Goal: Task Accomplishment & Management: Complete application form

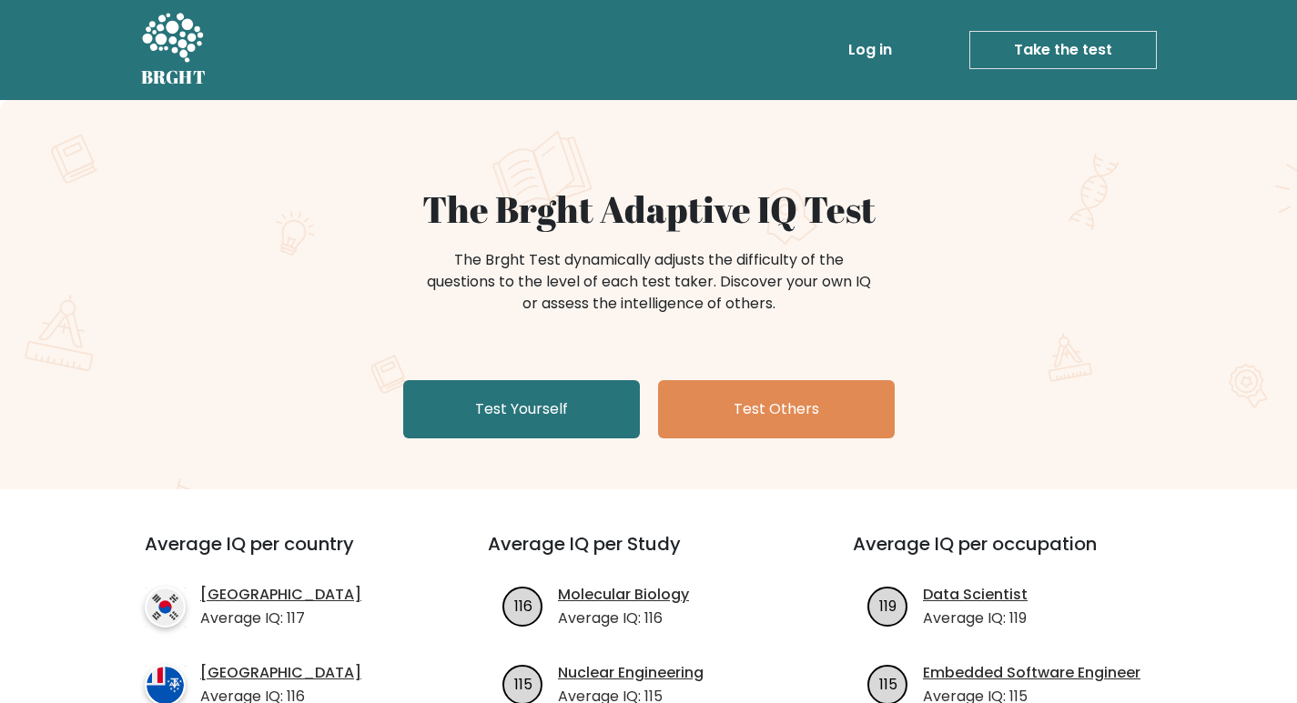
click at [568, 412] on link "Test Yourself" at bounding box center [521, 409] width 237 height 58
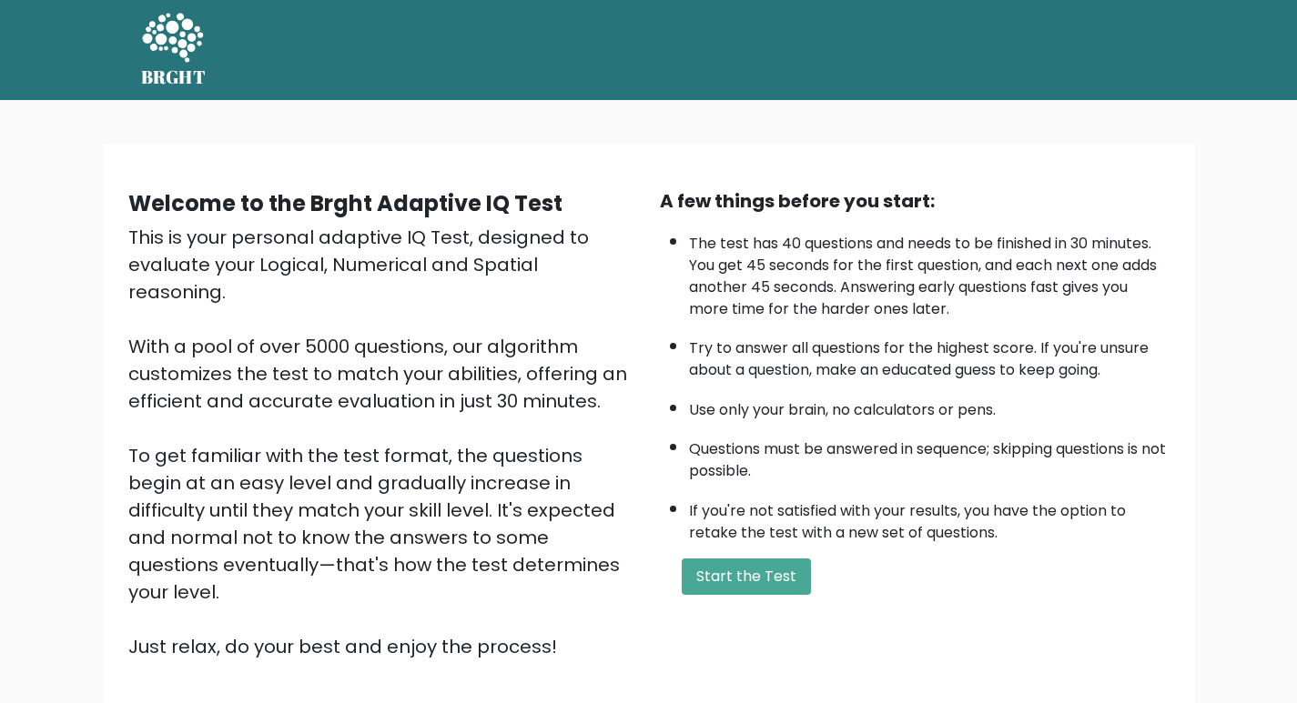
scroll to position [130, 0]
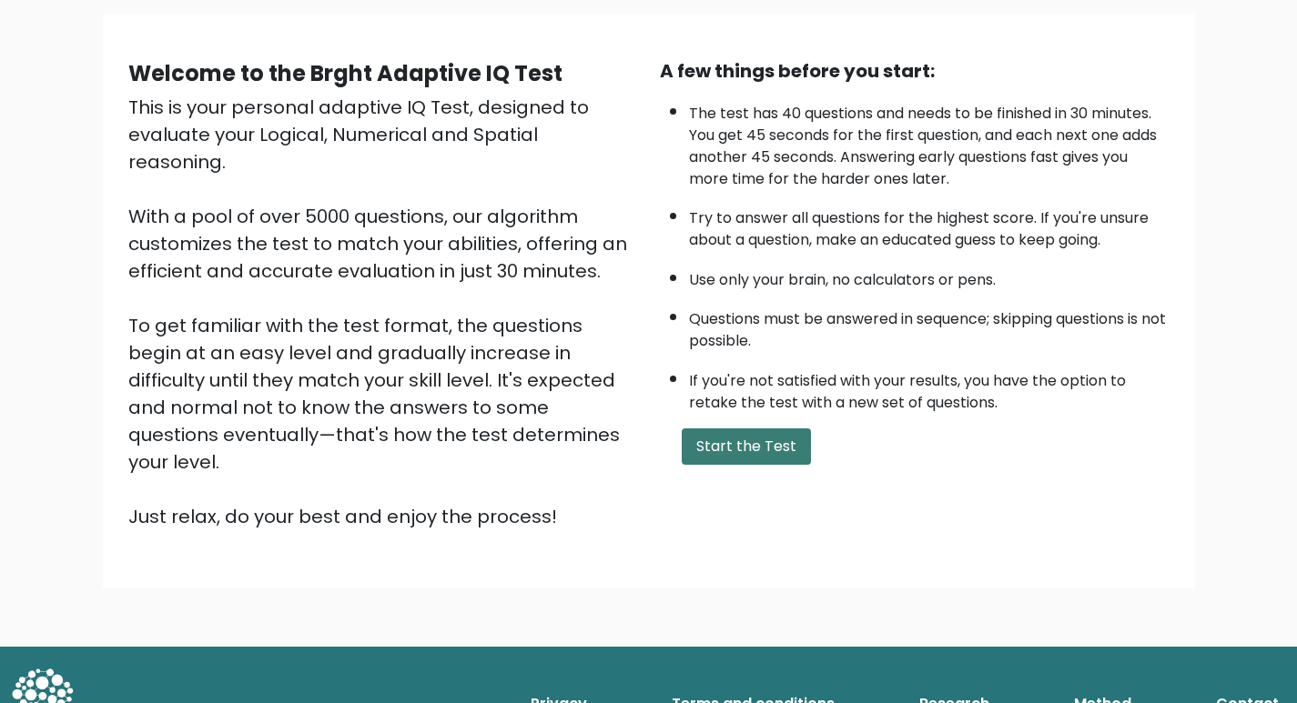
click at [750, 434] on button "Start the Test" at bounding box center [746, 447] width 129 height 36
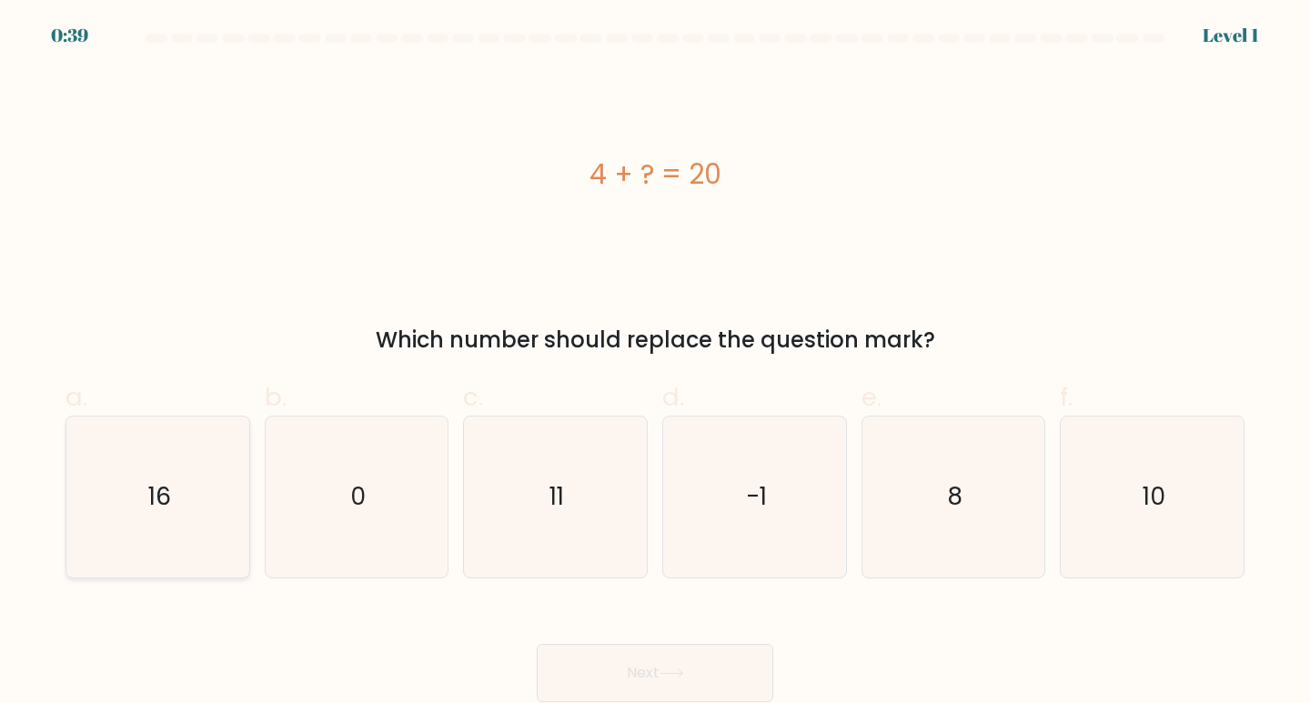
click at [170, 515] on icon "16" at bounding box center [157, 497] width 161 height 161
click at [655, 364] on input "a. 16" at bounding box center [655, 358] width 1 height 12
radio input "true"
click at [580, 647] on button "Next" at bounding box center [655, 673] width 237 height 58
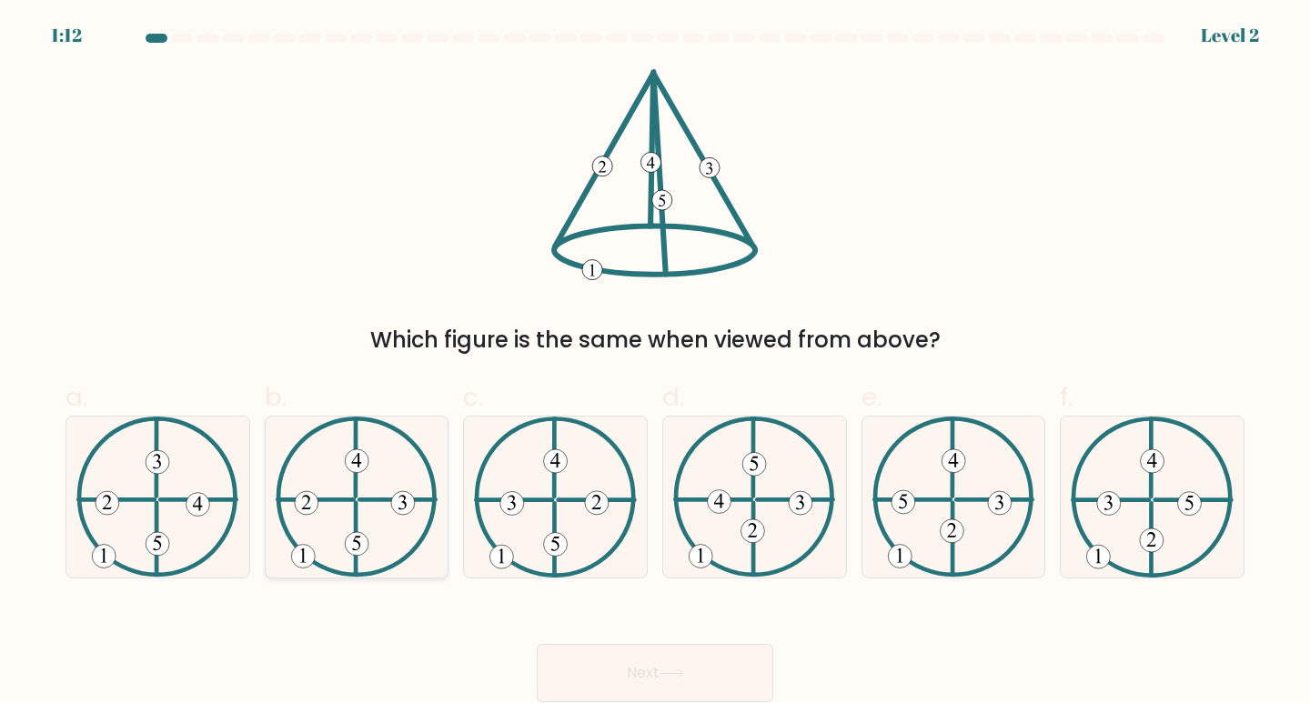
click at [344, 554] on icon at bounding box center [357, 497] width 162 height 161
click at [655, 364] on input "b." at bounding box center [655, 358] width 1 height 12
radio input "true"
click at [675, 661] on button "Next" at bounding box center [655, 673] width 237 height 58
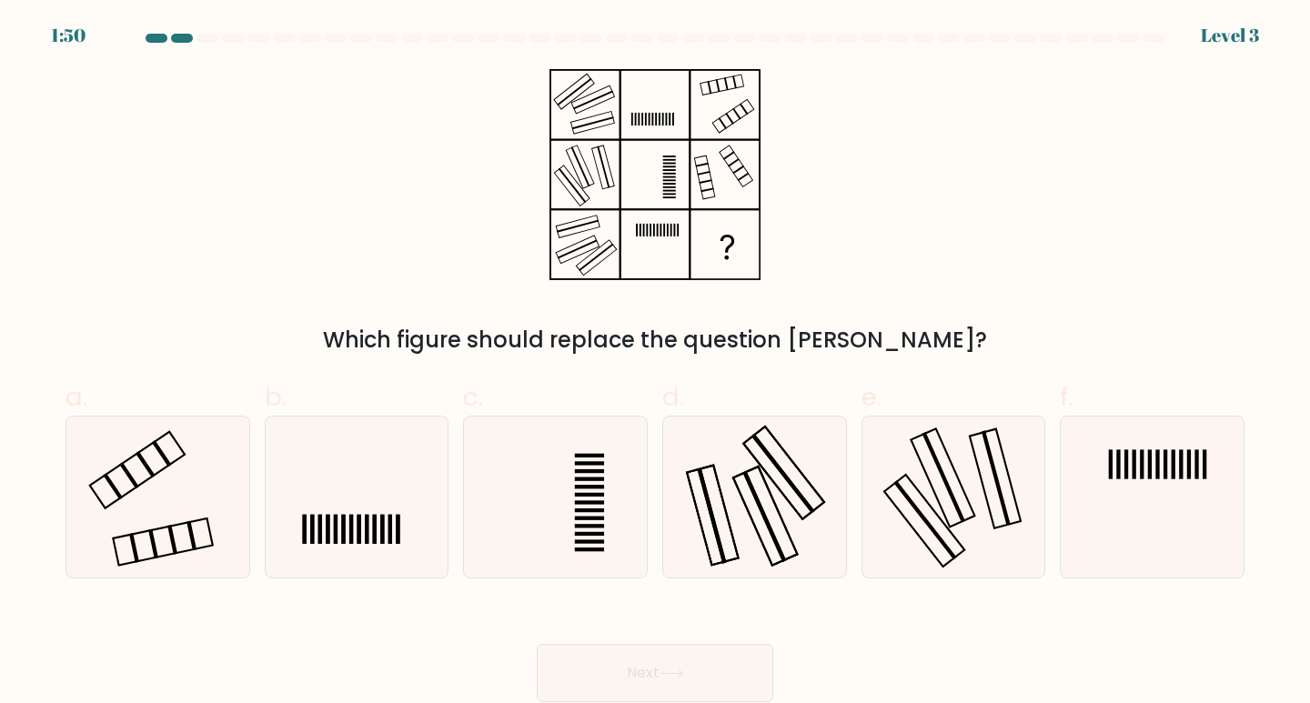
click at [586, 112] on icon at bounding box center [654, 174] width 227 height 211
click at [640, 121] on rect at bounding box center [639, 119] width 2 height 13
click at [741, 98] on icon at bounding box center [654, 174] width 227 height 211
click at [604, 155] on icon at bounding box center [654, 174] width 227 height 211
click at [644, 167] on icon at bounding box center [654, 174] width 227 height 211
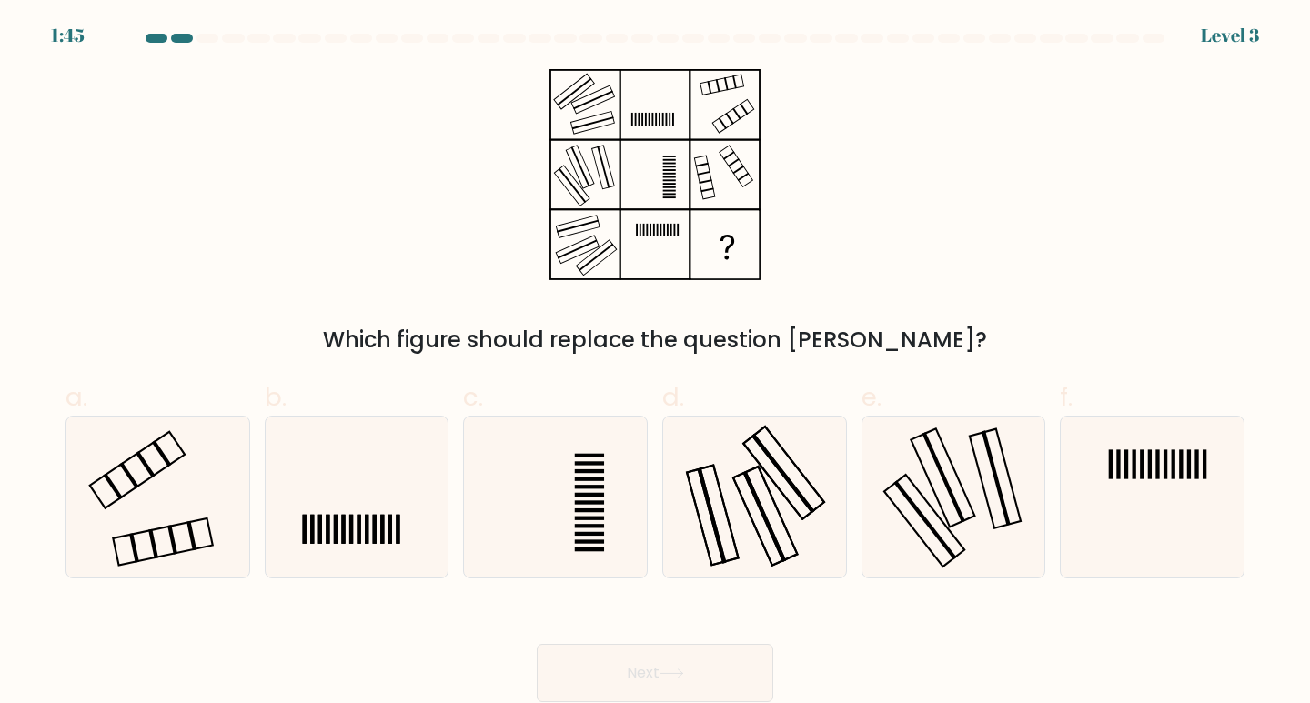
click at [738, 186] on icon at bounding box center [654, 174] width 227 height 211
click at [585, 255] on icon at bounding box center [654, 174] width 227 height 211
click at [665, 253] on icon at bounding box center [654, 174] width 227 height 211
click at [217, 530] on icon at bounding box center [157, 497] width 161 height 161
click at [655, 364] on input "a." at bounding box center [655, 358] width 1 height 12
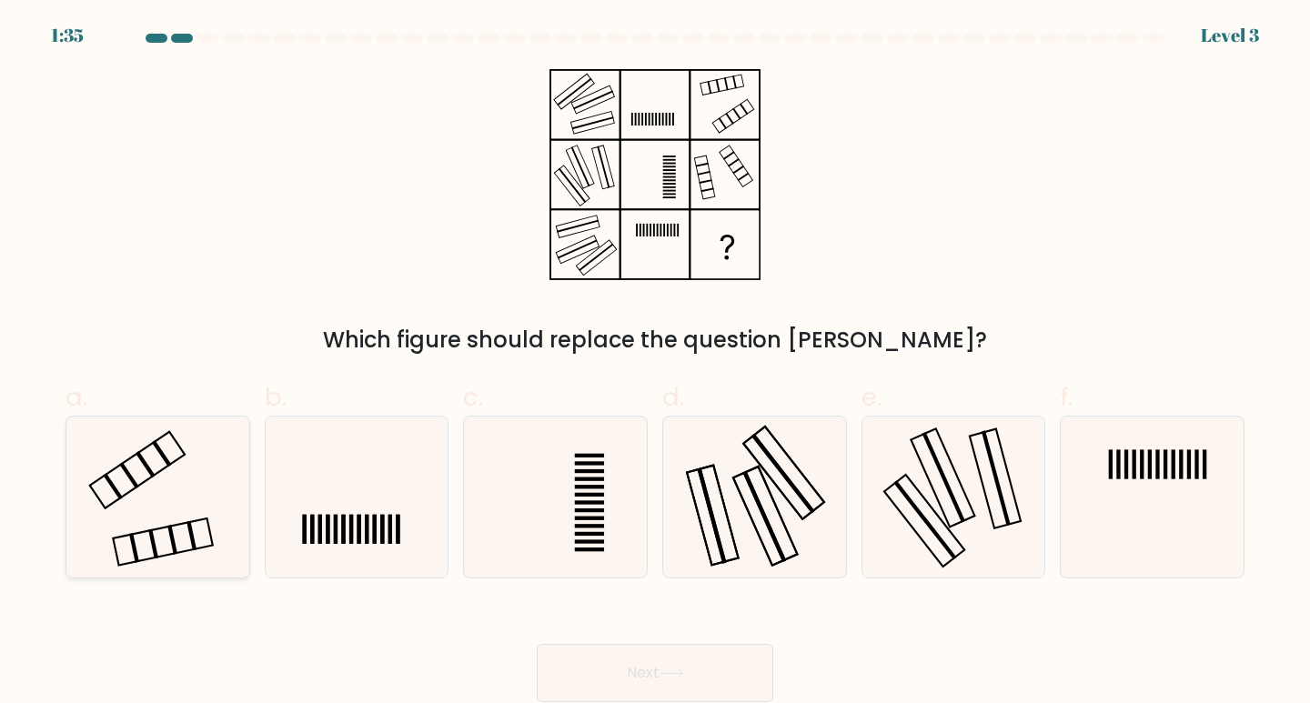
radio input "true"
click at [642, 654] on button "Next" at bounding box center [655, 673] width 237 height 58
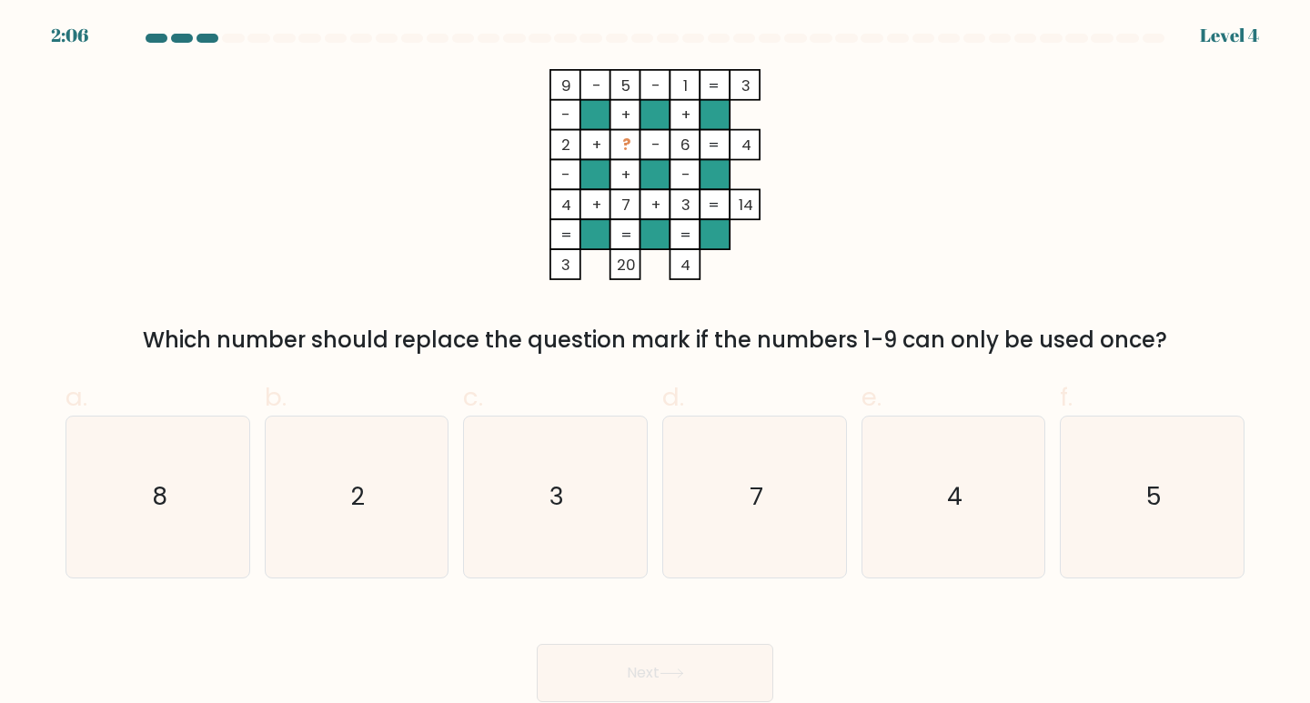
click at [616, 148] on rect at bounding box center [626, 145] width 30 height 30
click at [627, 144] on tspan "?" at bounding box center [626, 145] width 8 height 21
